Goal: Task Accomplishment & Management: Manage account settings

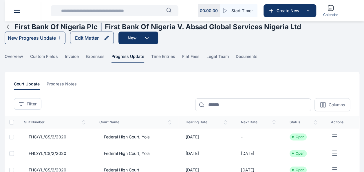
click at [9, 26] on icon "button" at bounding box center [8, 26] width 7 height 7
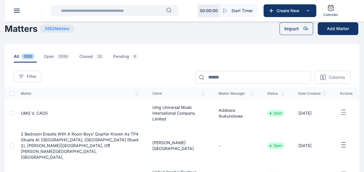
click at [18, 10] on button at bounding box center [17, 11] width 6 height 4
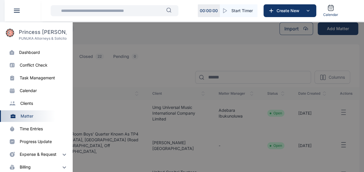
click at [37, 55] on div "dashboard" at bounding box center [29, 52] width 21 height 6
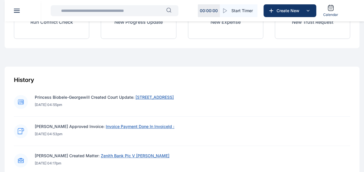
scroll to position [174, 0]
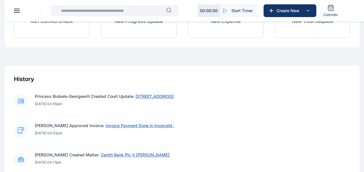
click at [161, 94] on span "[STREET_ADDRESS]" at bounding box center [154, 96] width 38 height 5
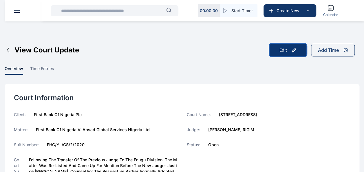
click at [291, 51] on button "Edit" at bounding box center [287, 50] width 37 height 13
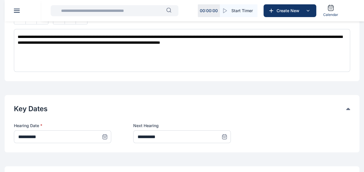
scroll to position [231, 0]
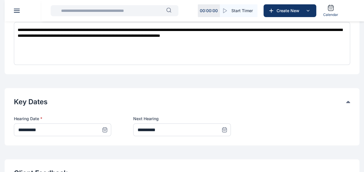
click at [107, 128] on icon at bounding box center [105, 130] width 4 height 4
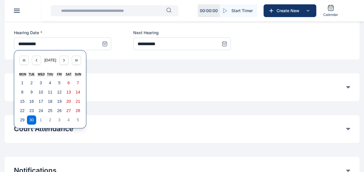
scroll to position [347, 0]
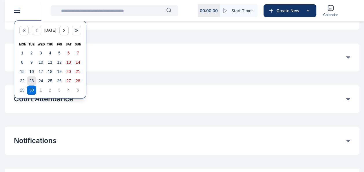
click at [32, 79] on abbr "23" at bounding box center [31, 80] width 5 height 5
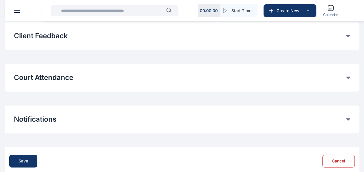
scroll to position [380, 0]
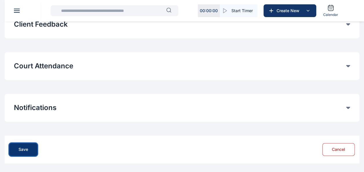
click at [31, 150] on button "Save" at bounding box center [23, 149] width 28 height 13
type input "**********"
